Goal: Task Accomplishment & Management: Manage account settings

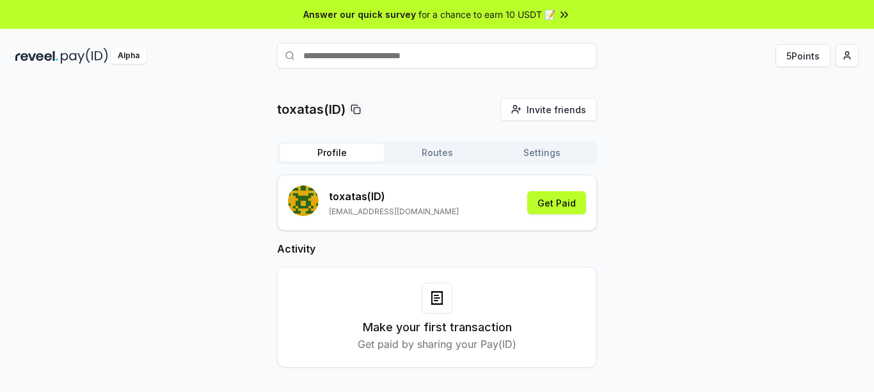
click at [413, 143] on div "Profile Routes Settings" at bounding box center [437, 152] width 320 height 23
click at [433, 151] on button "Routes" at bounding box center [437, 153] width 105 height 18
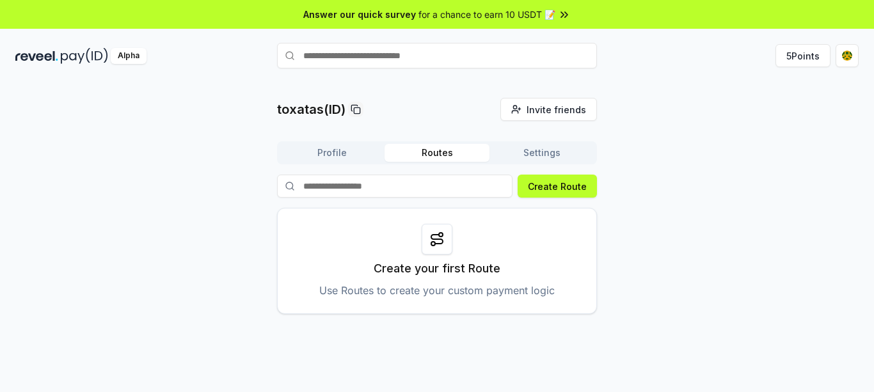
click at [532, 152] on button "Settings" at bounding box center [542, 153] width 105 height 18
